Goal: Find specific page/section: Find specific page/section

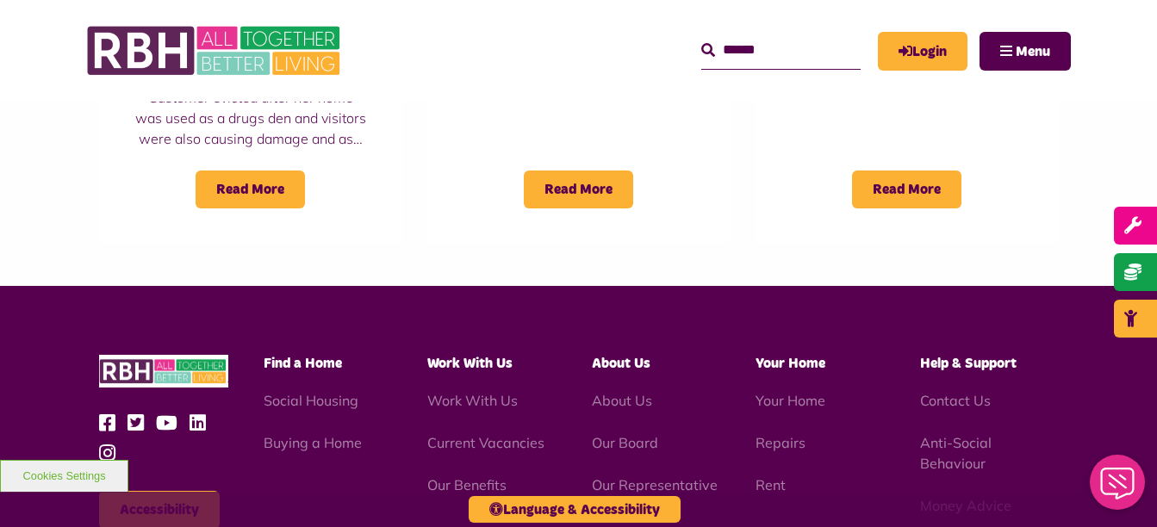
scroll to position [1566, 0]
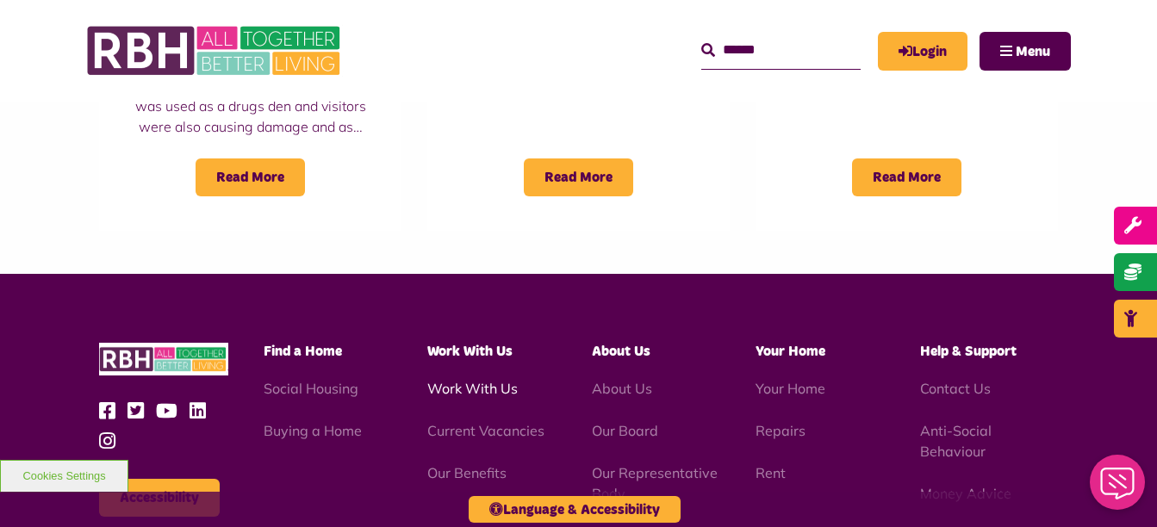
click at [468, 380] on link "Work With Us" at bounding box center [472, 388] width 90 height 17
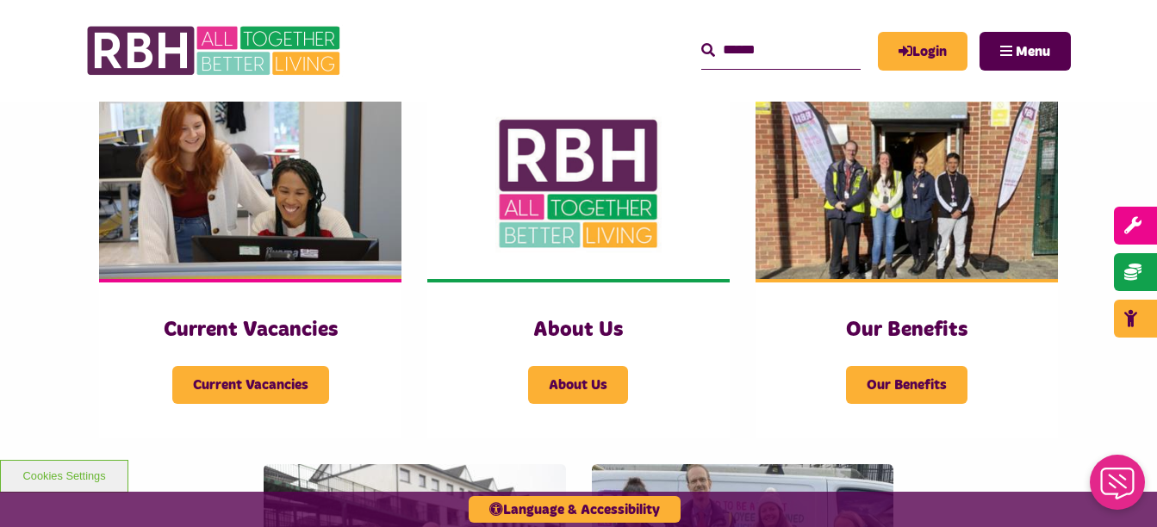
scroll to position [388, 0]
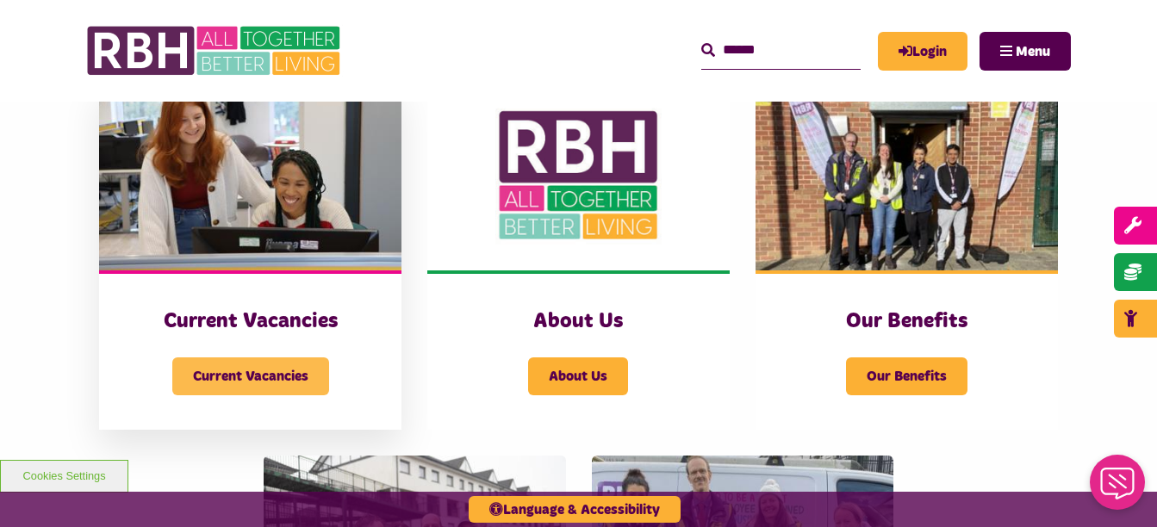
click at [241, 392] on span "Current Vacancies" at bounding box center [250, 376] width 157 height 38
